Goal: Task Accomplishment & Management: Use online tool/utility

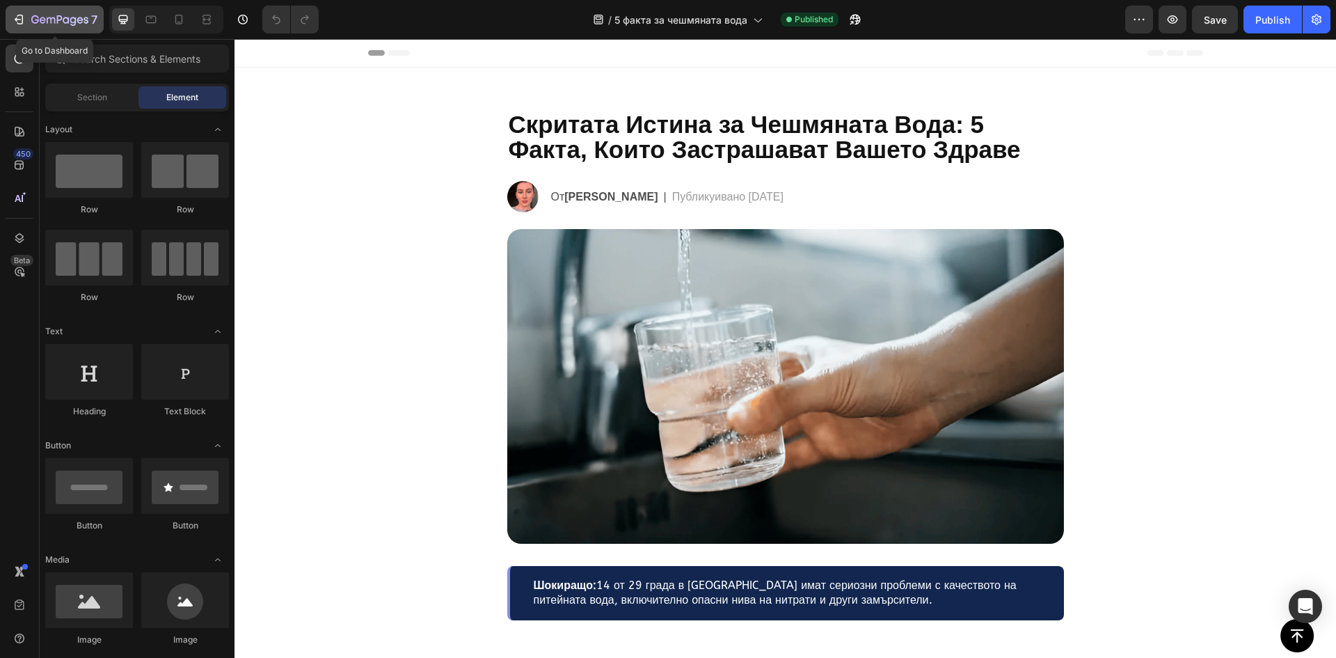
click at [45, 11] on div "7" at bounding box center [64, 19] width 66 height 17
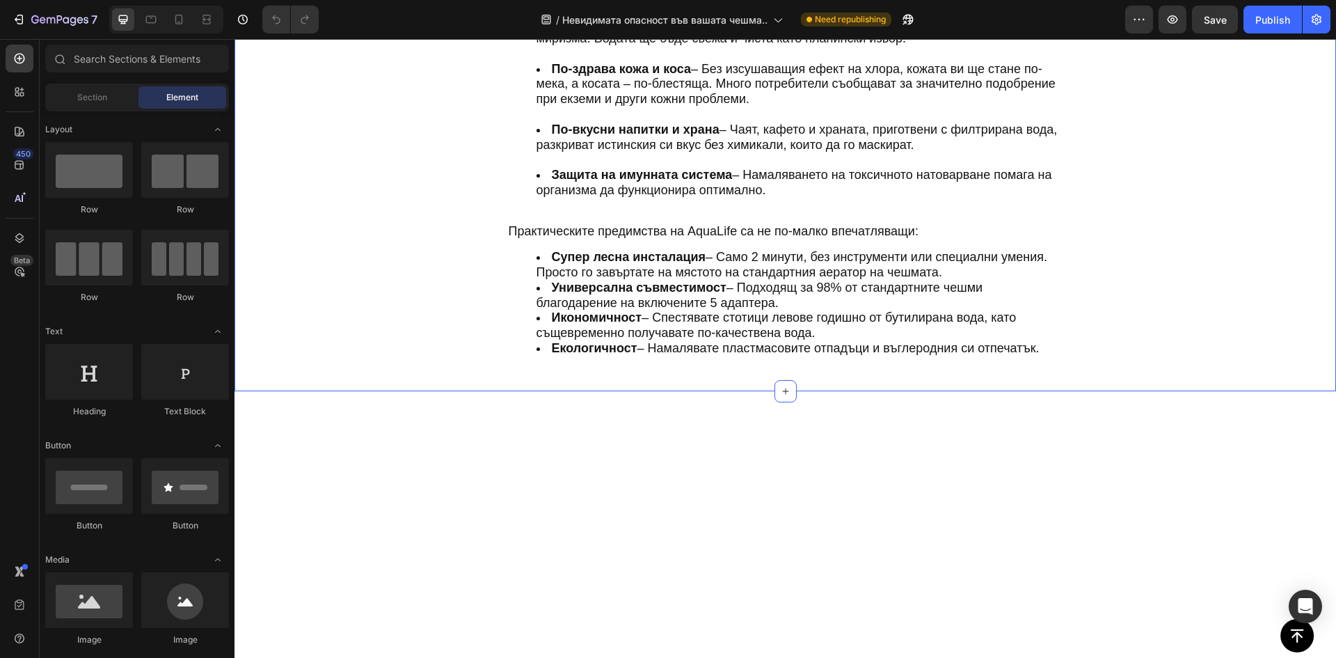
scroll to position [2715, 0]
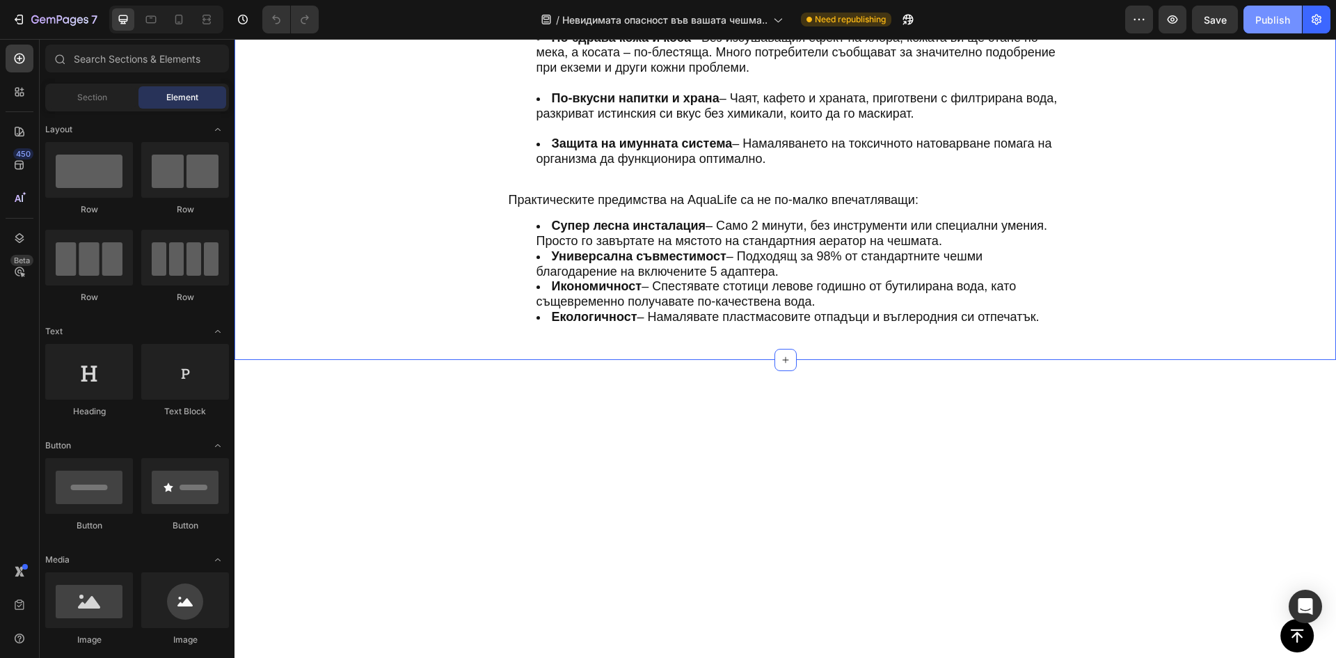
click at [1283, 28] on button "Publish" at bounding box center [1273, 20] width 58 height 28
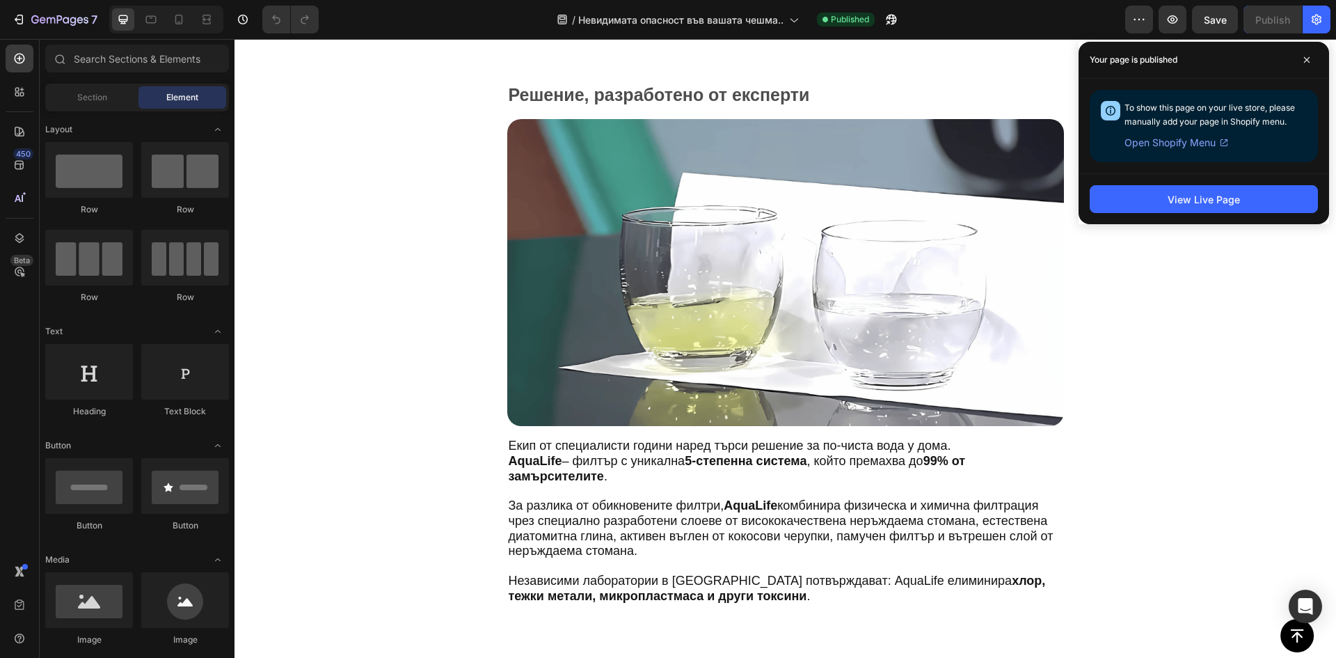
scroll to position [881, 0]
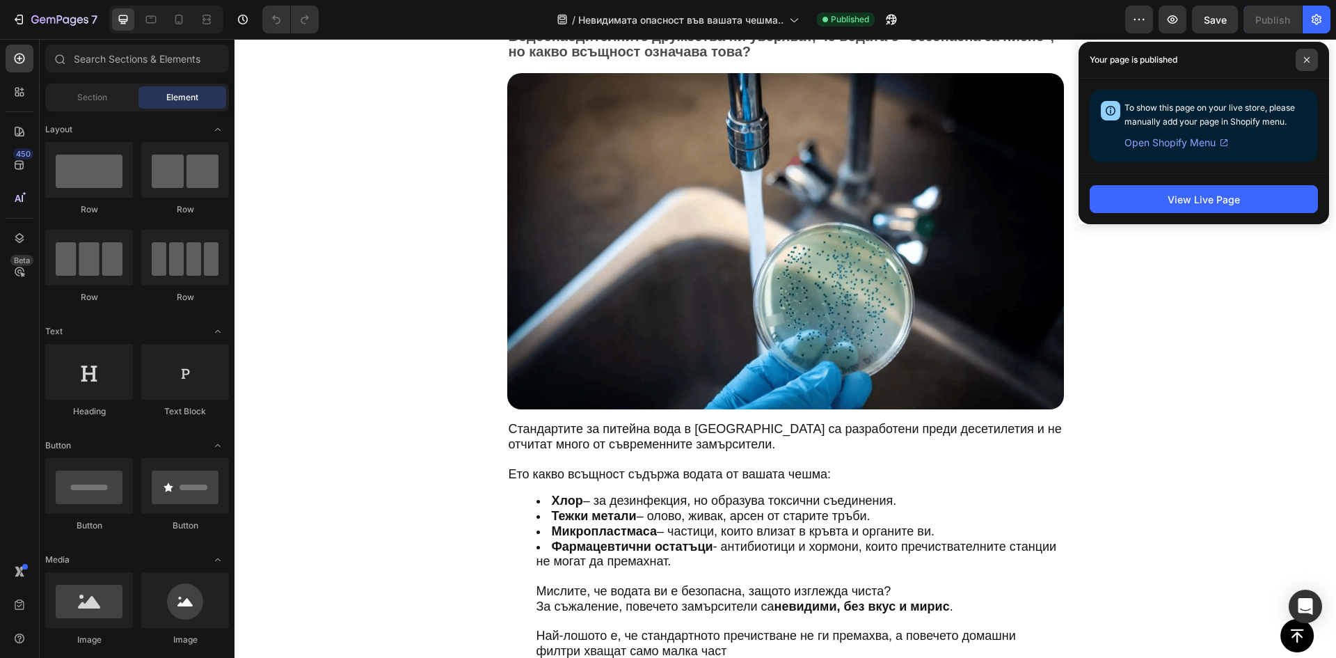
click at [1311, 60] on span at bounding box center [1307, 60] width 22 height 22
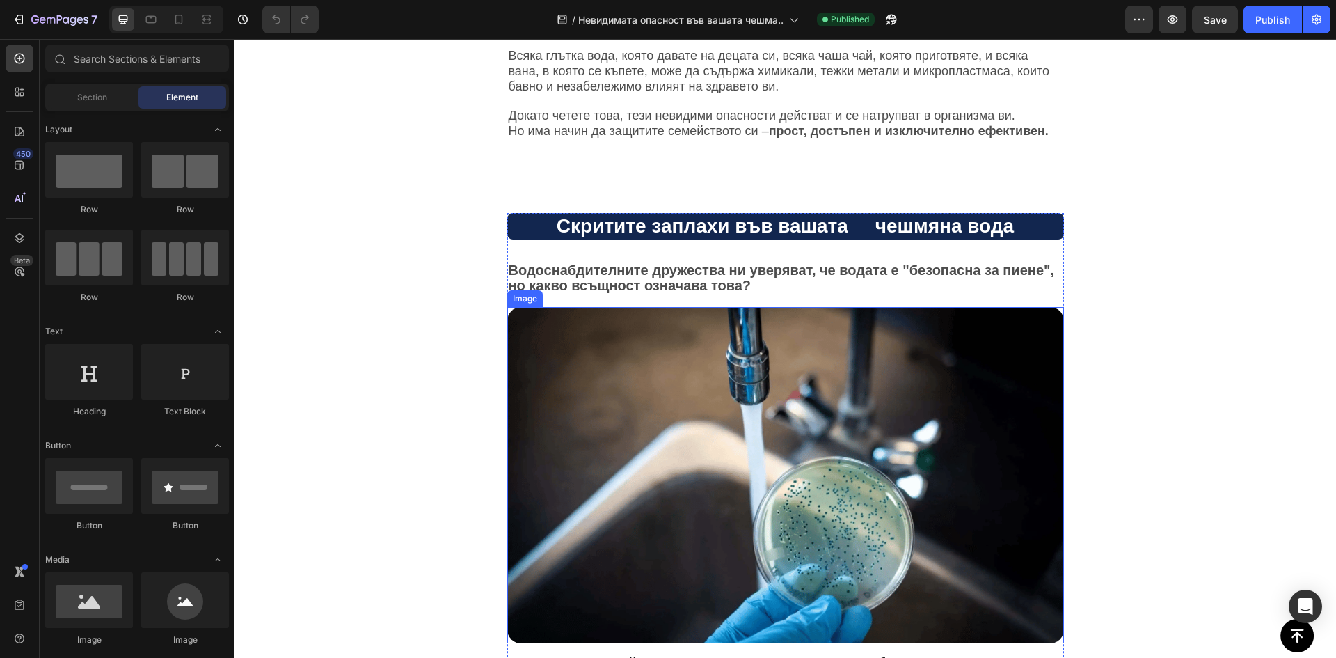
scroll to position [0, 0]
